Goal: Task Accomplishment & Management: Use online tool/utility

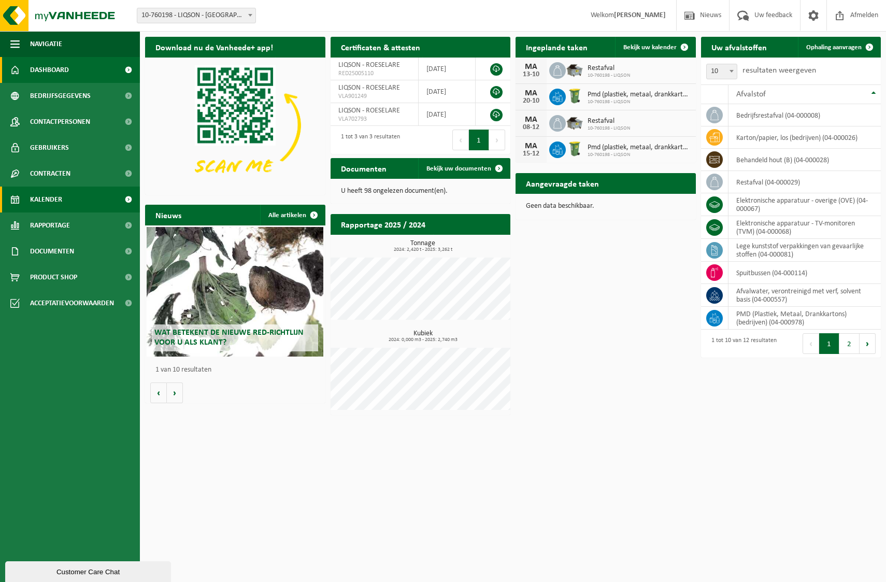
click at [54, 194] on span "Kalender" at bounding box center [46, 200] width 32 height 26
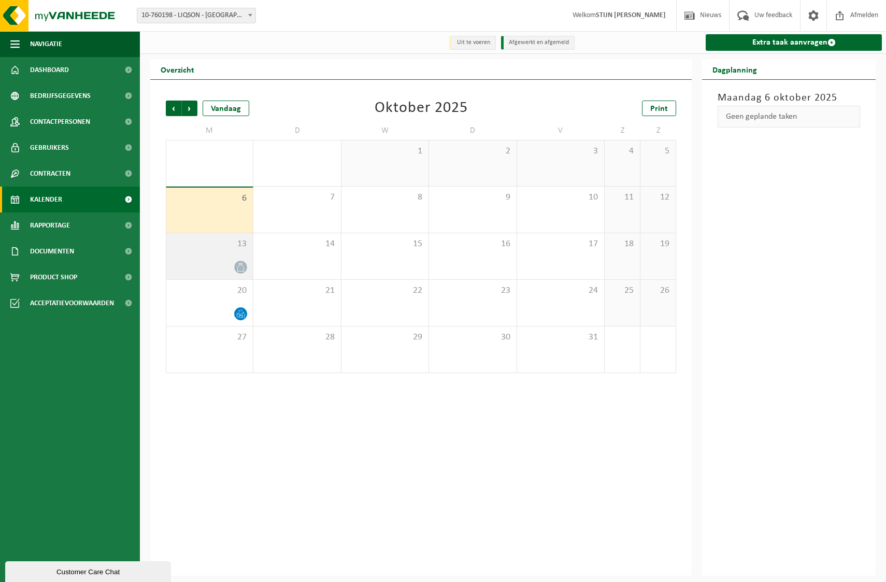
click at [231, 263] on div at bounding box center [210, 267] width 76 height 14
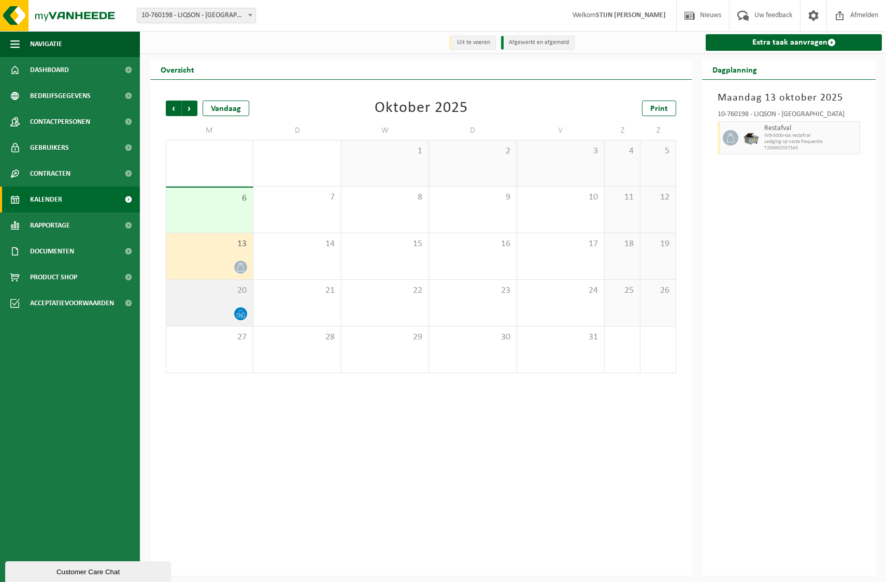
click at [226, 304] on div "20" at bounding box center [209, 303] width 87 height 46
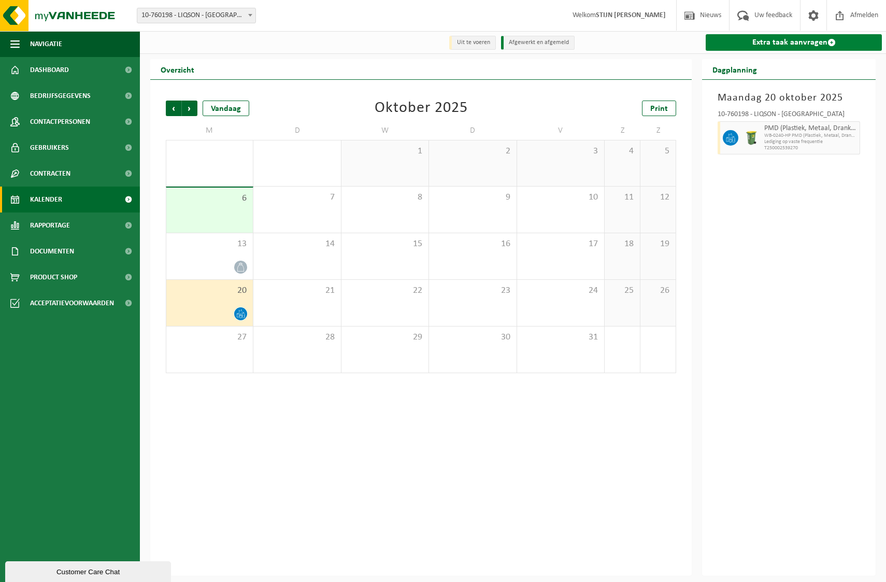
click at [818, 49] on link "Extra taak aanvragen" at bounding box center [794, 42] width 176 height 17
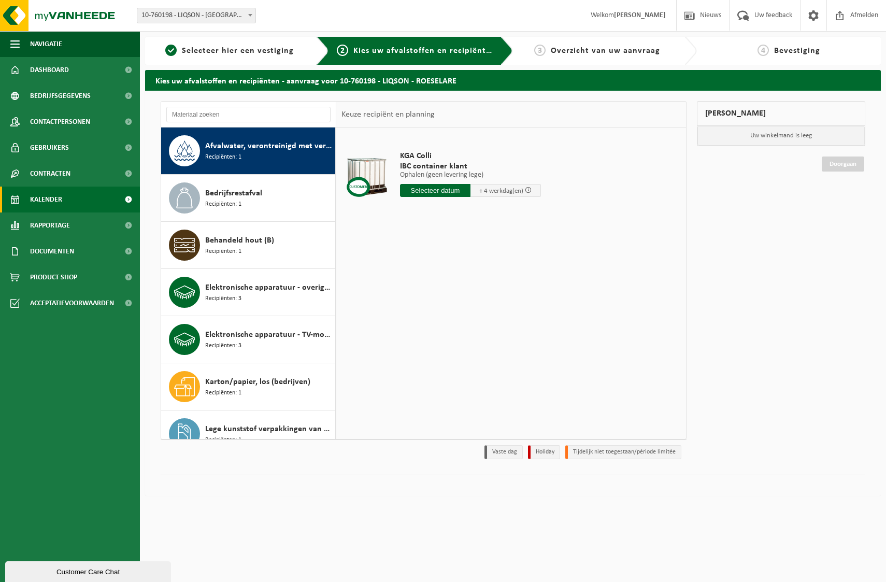
click at [57, 195] on span "Kalender" at bounding box center [46, 200] width 32 height 26
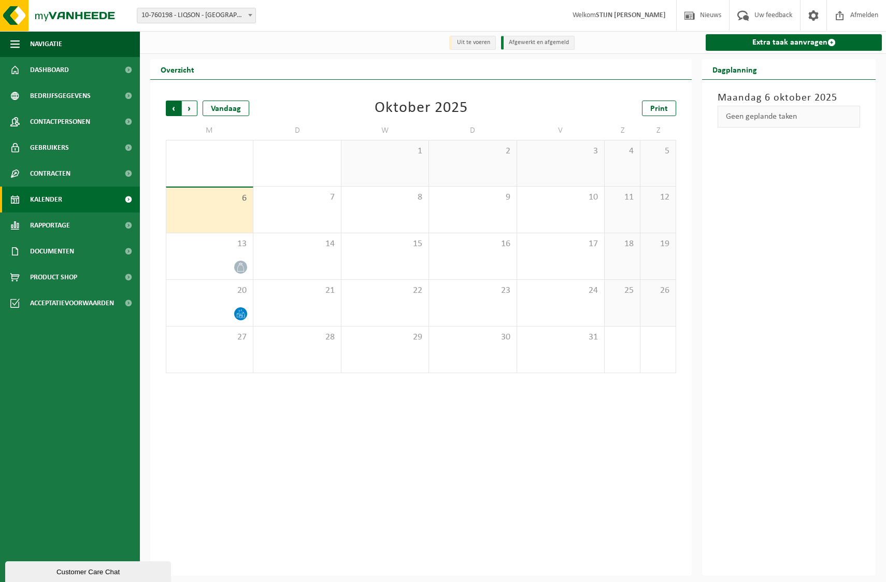
click at [188, 106] on span "Volgende" at bounding box center [190, 109] width 16 height 16
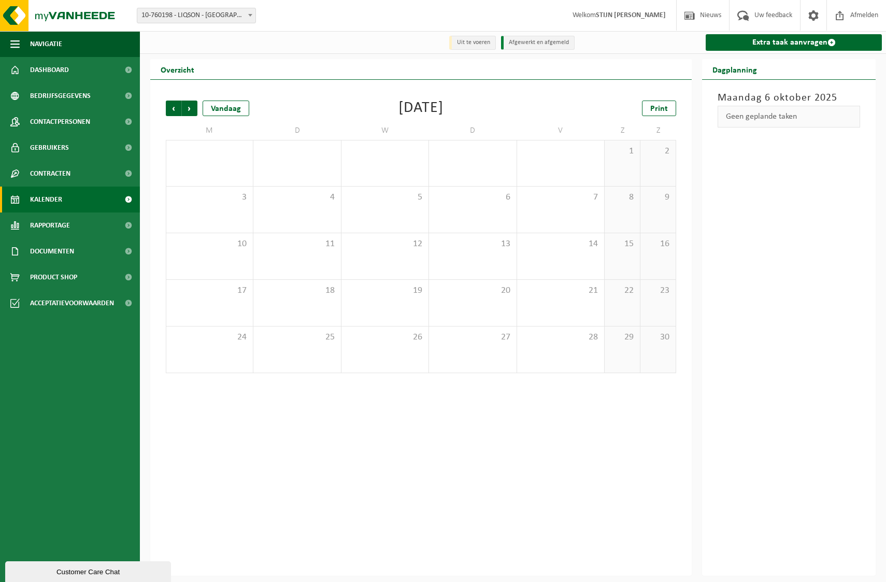
click at [188, 106] on span "Volgende" at bounding box center [190, 109] width 16 height 16
click at [174, 107] on span "Vorige" at bounding box center [174, 109] width 16 height 16
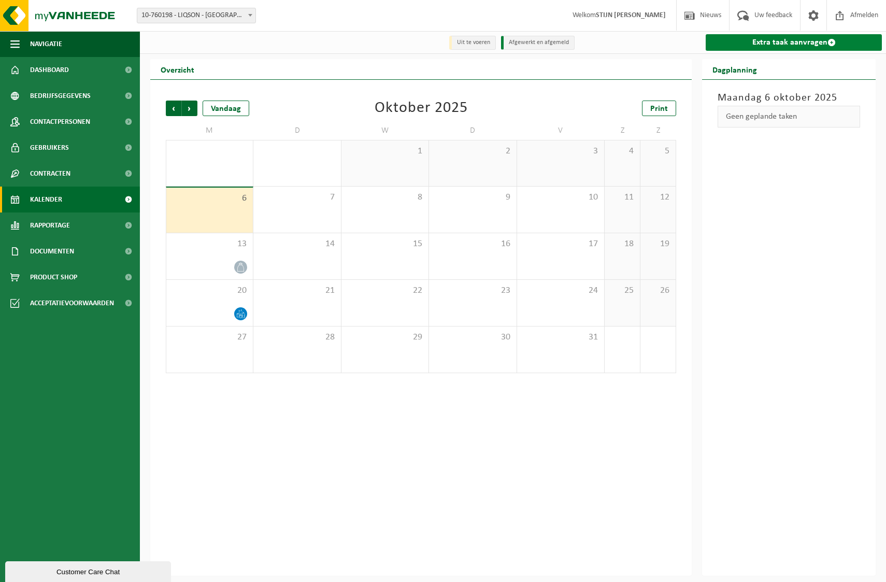
click at [819, 49] on link "Extra taak aanvragen" at bounding box center [794, 42] width 176 height 17
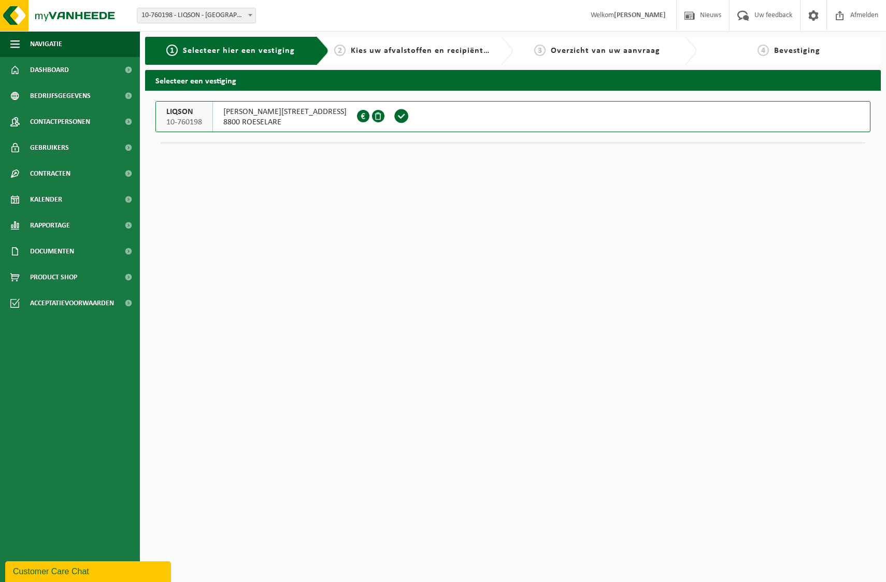
click at [259, 120] on span "8800 ROESELARE" at bounding box center [284, 122] width 123 height 10
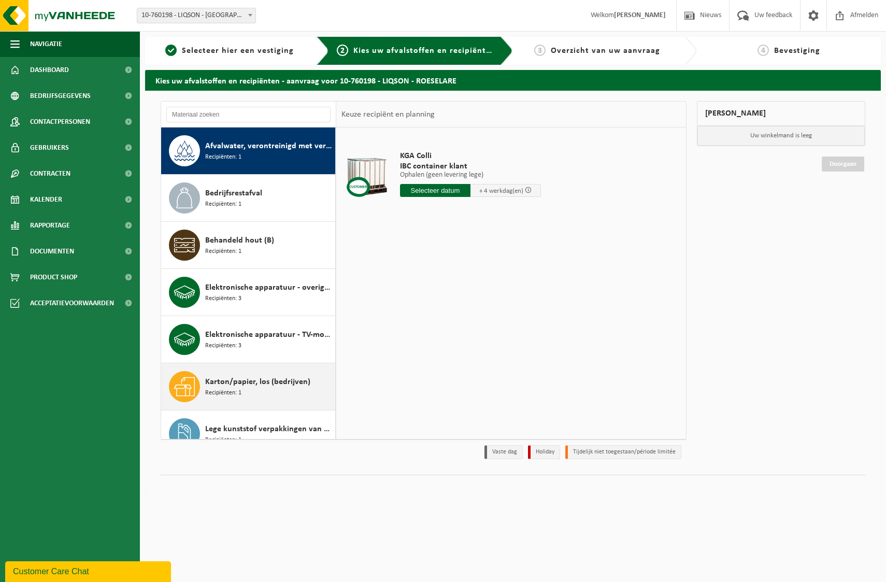
click at [262, 393] on div "Karton/papier, los (bedrijven) Recipiënten: 1" at bounding box center [268, 386] width 127 height 31
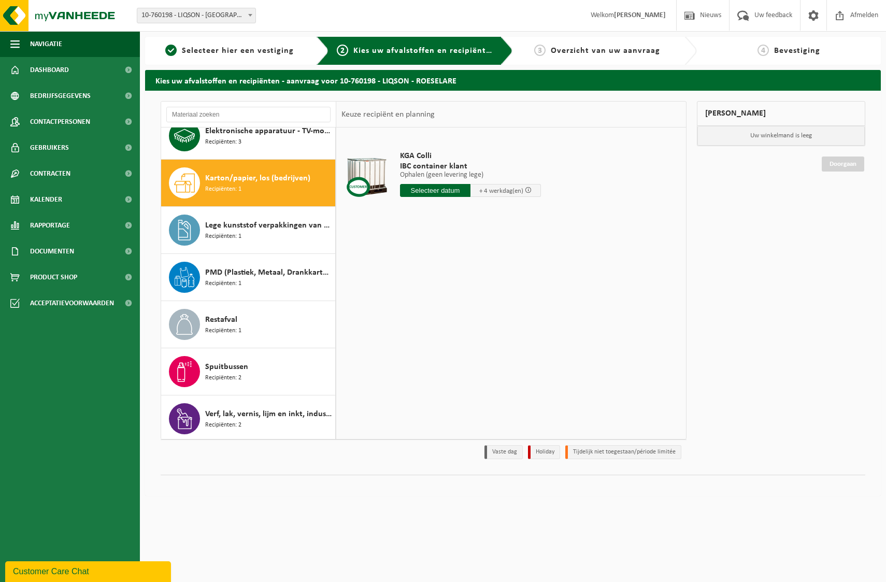
scroll to position [207, 0]
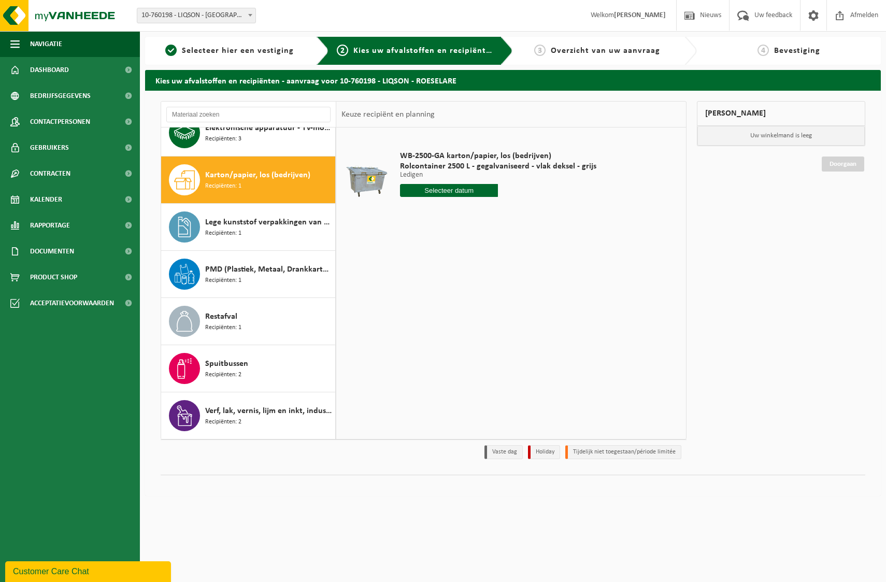
click at [465, 188] on input "text" at bounding box center [449, 190] width 98 height 13
click at [410, 299] on div "20" at bounding box center [410, 299] width 18 height 17
type input "Van 2025-10-20"
click at [439, 231] on button "In winkelmand" at bounding box center [429, 229] width 57 height 17
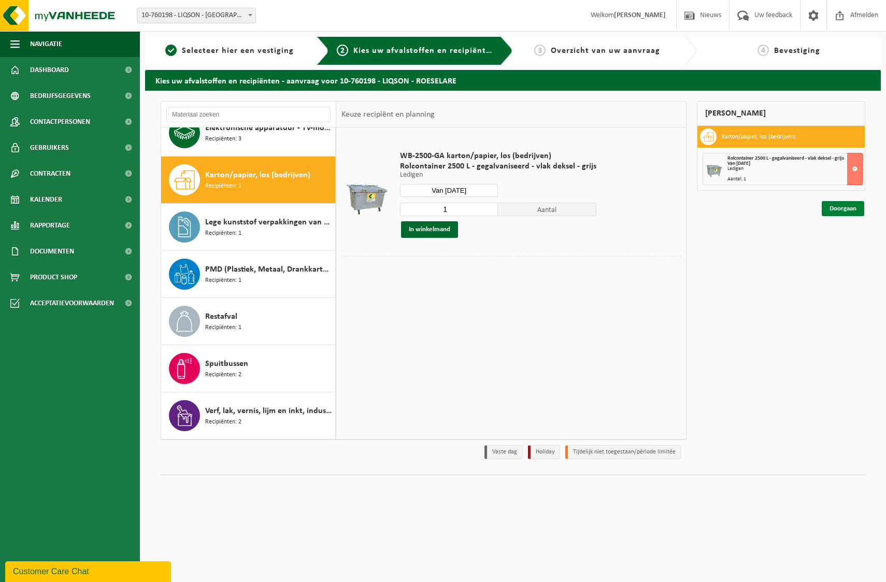
click at [847, 209] on link "Doorgaan" at bounding box center [843, 208] width 42 height 15
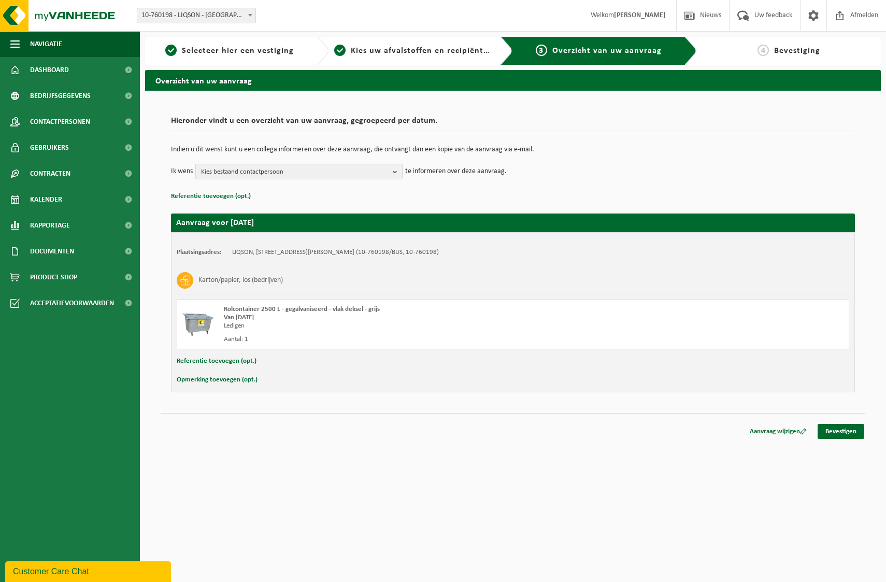
click at [394, 173] on b "button" at bounding box center [397, 171] width 9 height 15
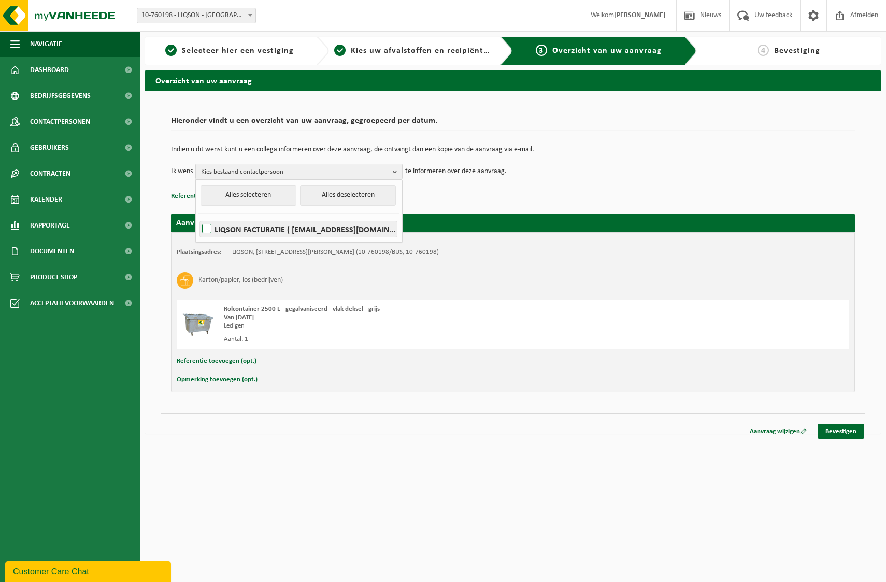
click at [206, 232] on label "LIQSON FACTURATIE ( factuur@liqson.com )" at bounding box center [298, 229] width 197 height 16
click at [198, 216] on input "LIQSON FACTURATIE ( factuur@liqson.com )" at bounding box center [198, 216] width 1 height 1
checkbox input "true"
click at [627, 163] on td "Indien u dit wenst kunt u een collega informeren over deze aanvraag, die ontvan…" at bounding box center [513, 155] width 684 height 18
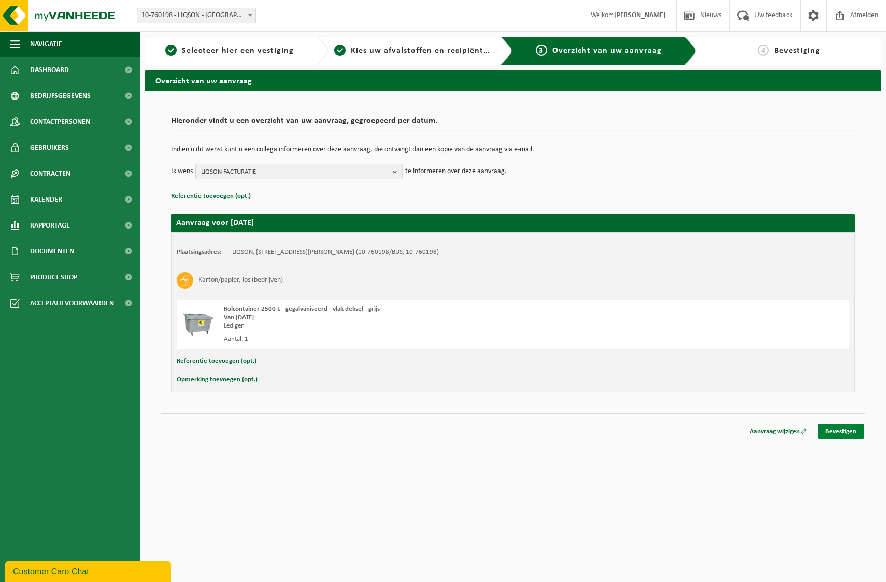
click at [833, 431] on link "Bevestigen" at bounding box center [841, 431] width 47 height 15
